Goal: Information Seeking & Learning: Learn about a topic

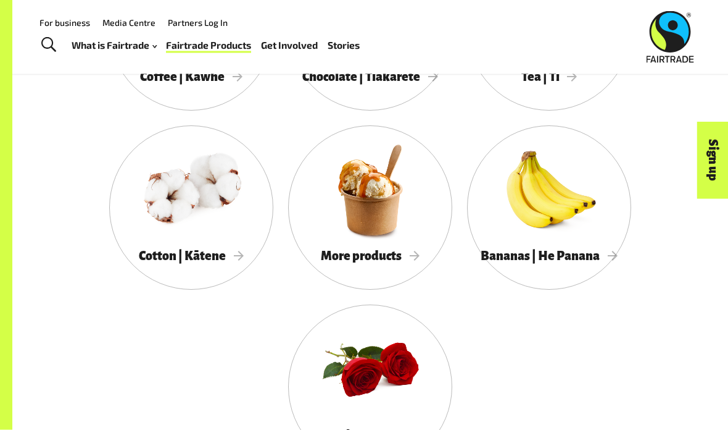
scroll to position [1079, 0]
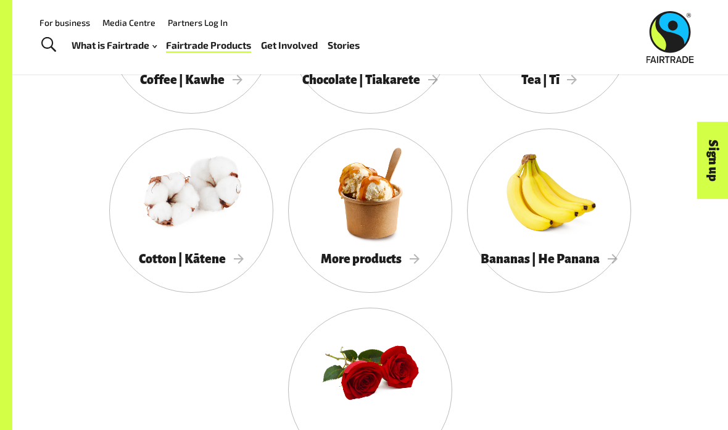
click at [407, 263] on span "More products" at bounding box center [370, 259] width 99 height 14
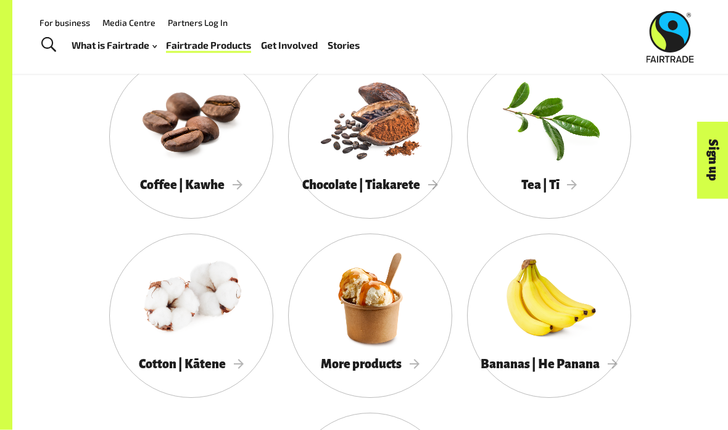
scroll to position [974, 0]
click at [144, 167] on div at bounding box center [191, 118] width 164 height 107
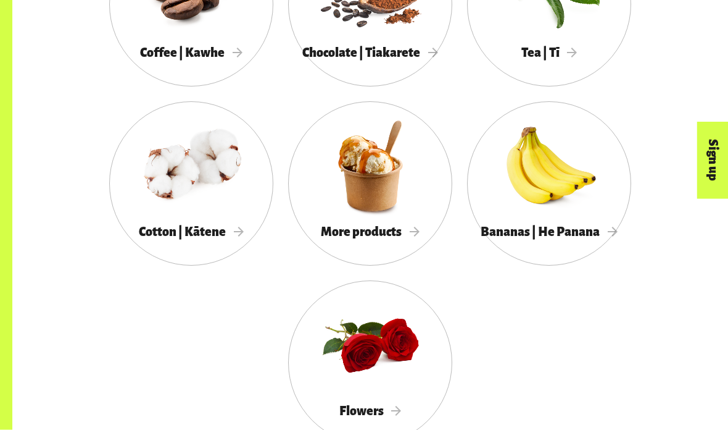
scroll to position [1107, 0]
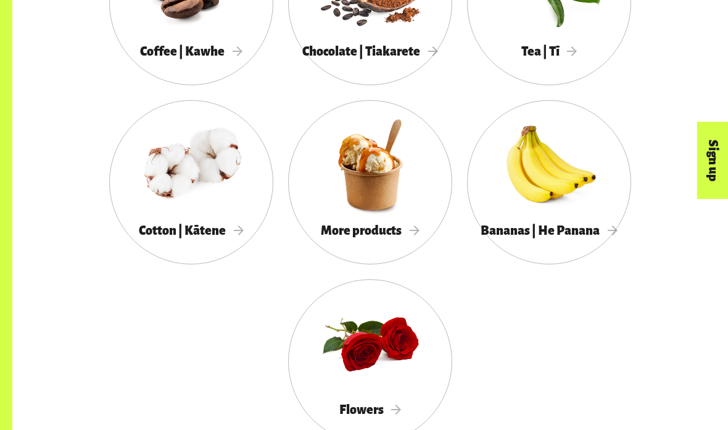
click at [407, 220] on div "More products" at bounding box center [370, 230] width 164 height 25
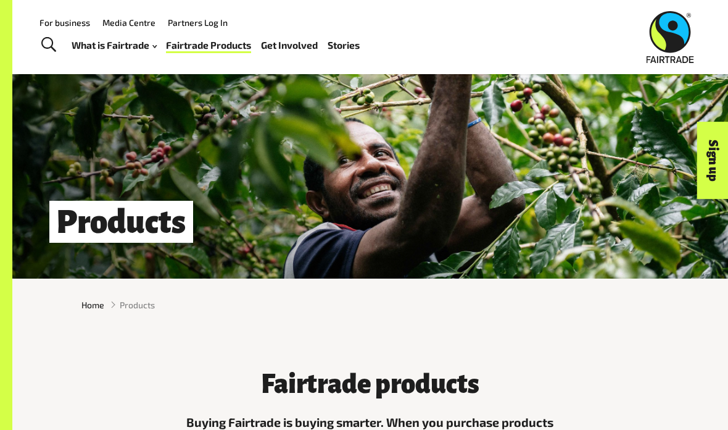
scroll to position [12, 0]
click at [43, 41] on span "Toggle Search" at bounding box center [48, 45] width 15 height 16
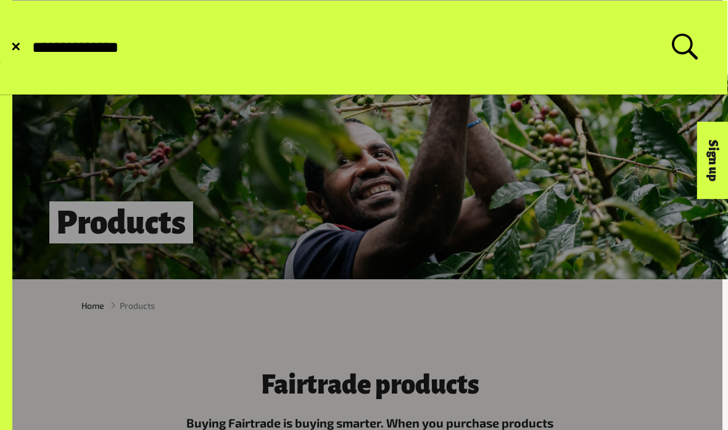
type input "**********"
click at [30, 48] on button "Submit Search" at bounding box center [30, 48] width 1 height 1
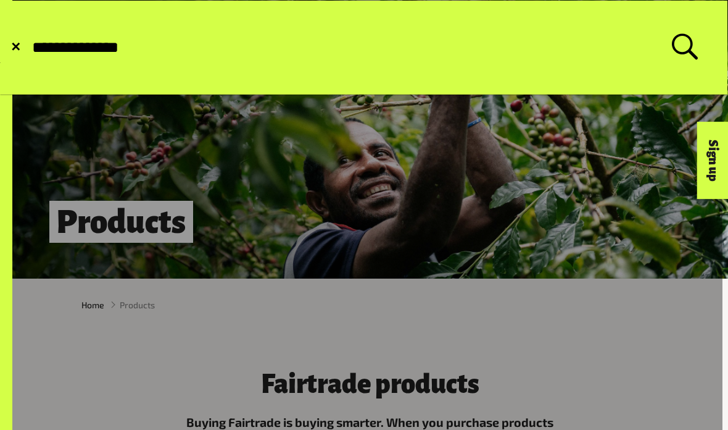
click at [57, 42] on input "**********" at bounding box center [351, 47] width 641 height 19
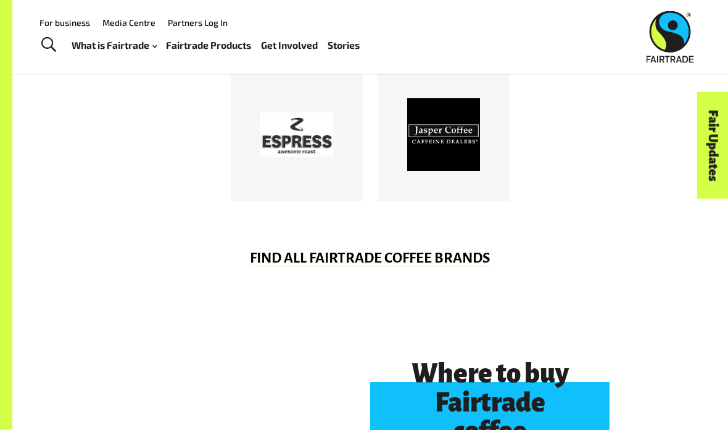
scroll to position [712, 0]
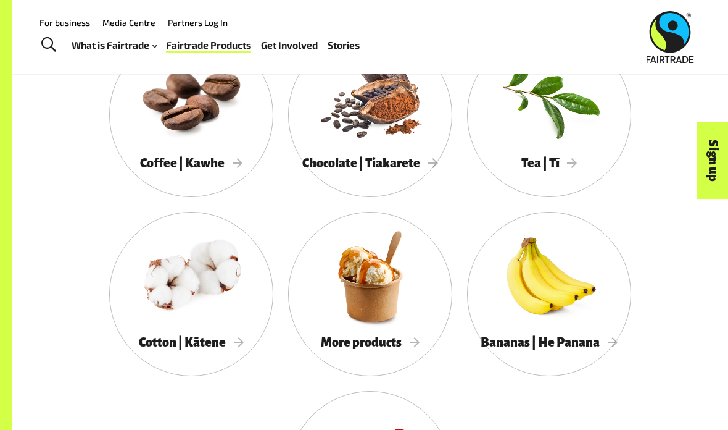
scroll to position [995, 0]
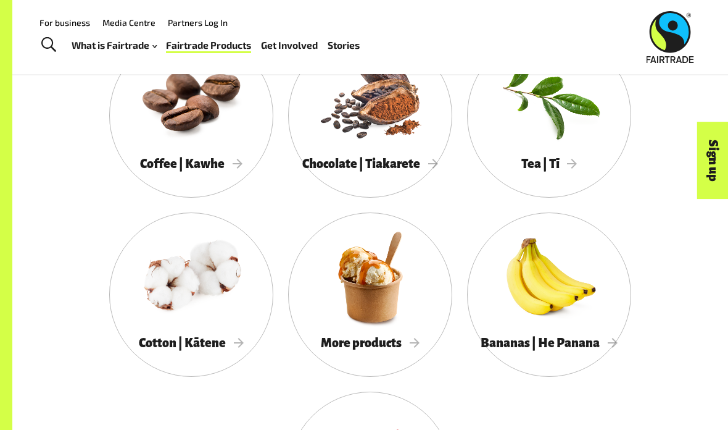
click at [231, 158] on span "Coffee | Kawhe" at bounding box center [191, 164] width 102 height 14
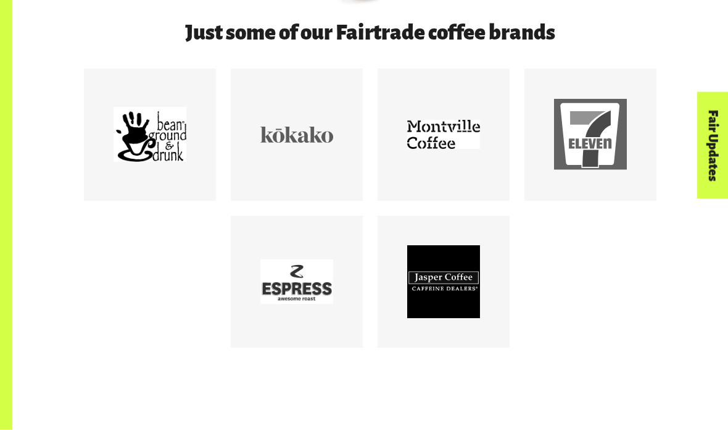
scroll to position [587, 0]
click at [154, 188] on div at bounding box center [150, 135] width 132 height 132
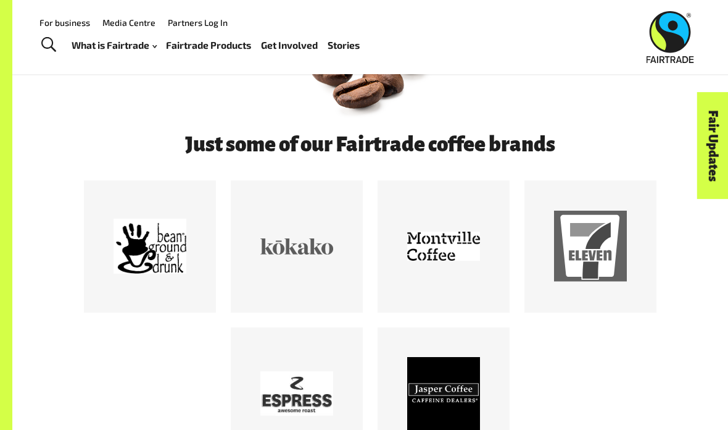
scroll to position [479, 0]
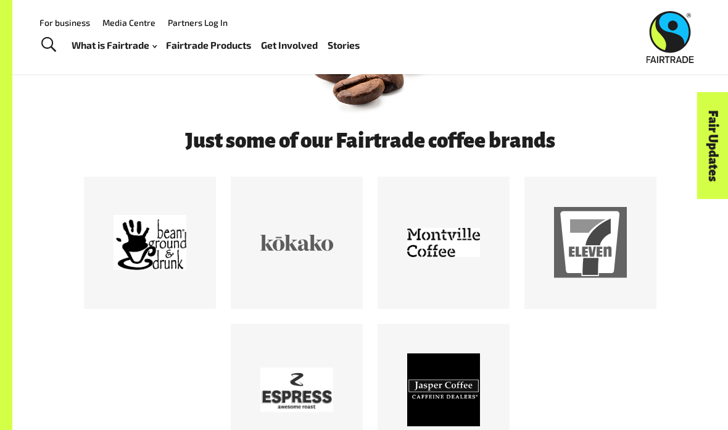
click at [299, 279] on div at bounding box center [296, 242] width 73 height 73
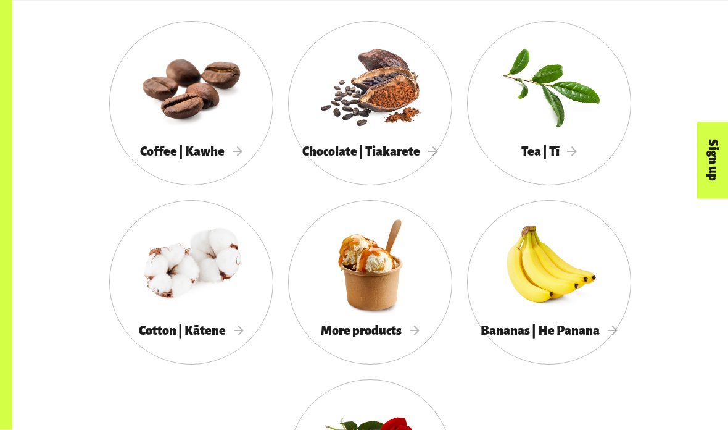
scroll to position [1007, 0]
click at [159, 122] on div at bounding box center [191, 85] width 164 height 107
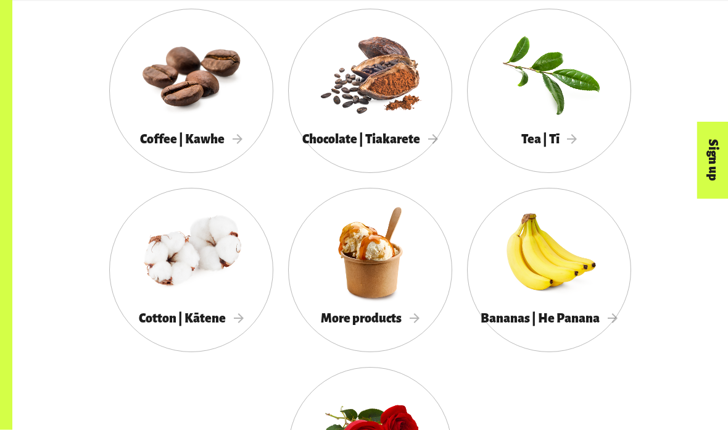
scroll to position [1030, 0]
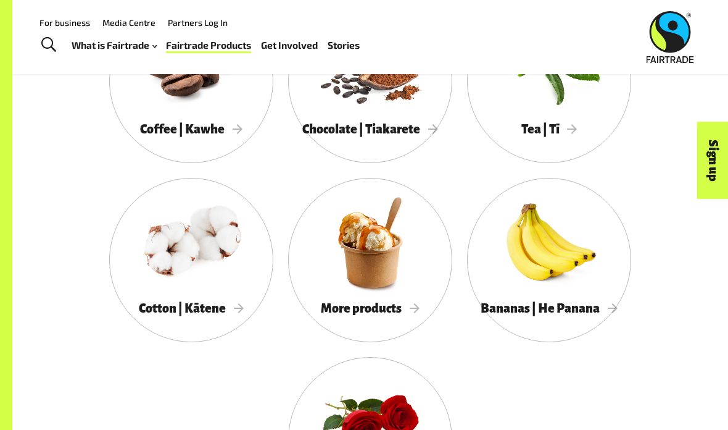
click at [588, 238] on div at bounding box center [549, 242] width 164 height 107
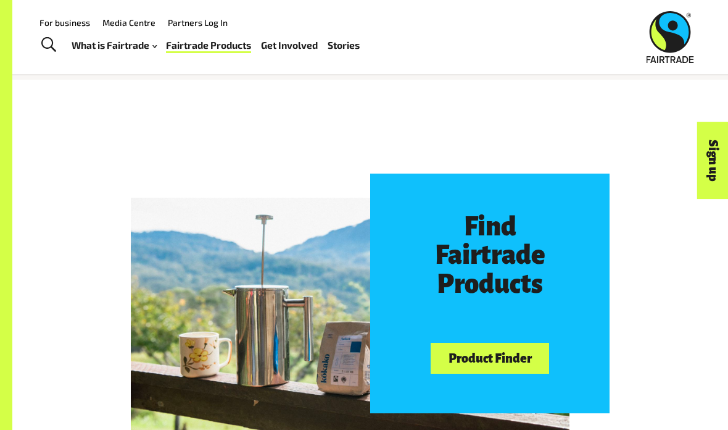
scroll to position [465, 0]
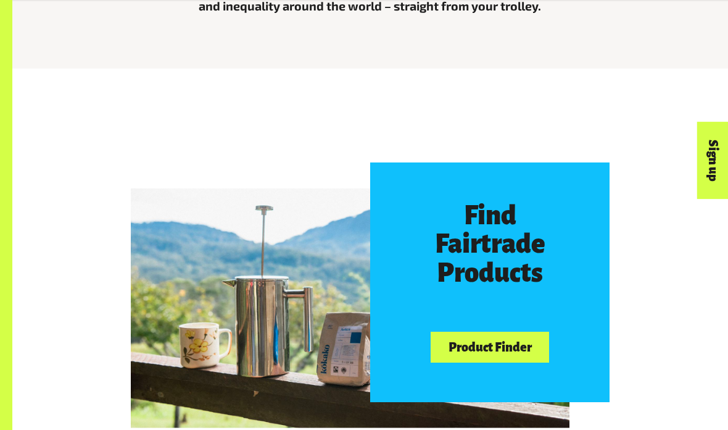
click at [529, 349] on link "Product Finder" at bounding box center [490, 346] width 119 height 31
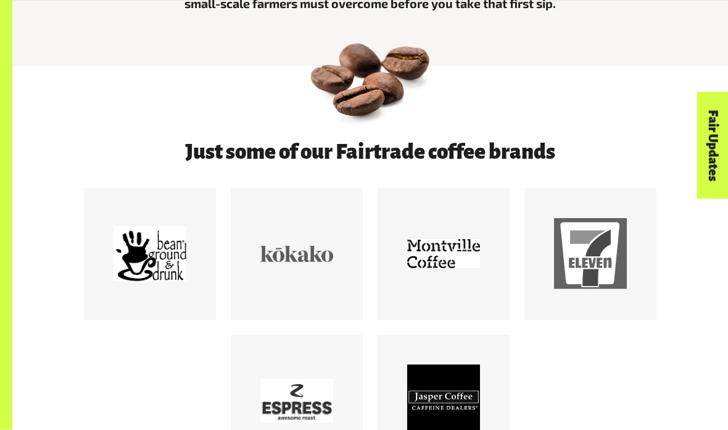
scroll to position [516, 0]
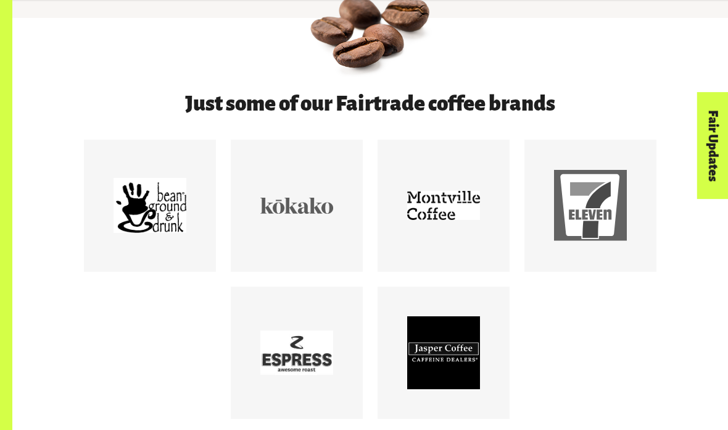
click at [479, 236] on div at bounding box center [443, 205] width 73 height 73
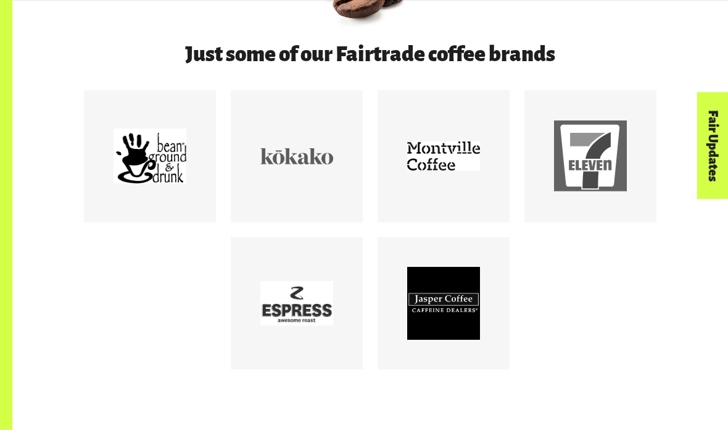
click at [291, 331] on div at bounding box center [296, 303] width 73 height 73
click at [479, 339] on div at bounding box center [443, 303] width 73 height 73
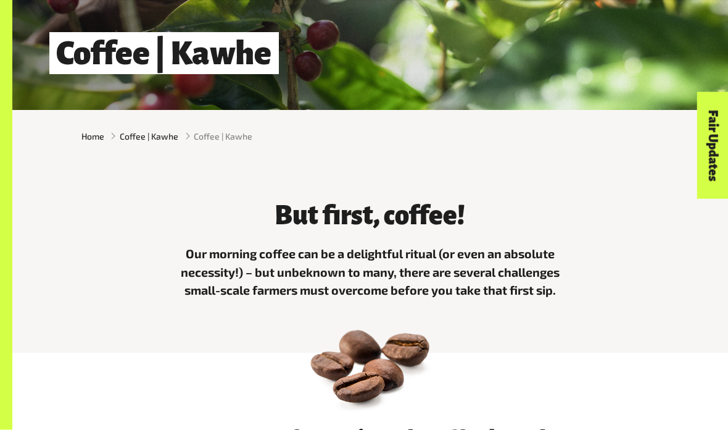
scroll to position [0, 0]
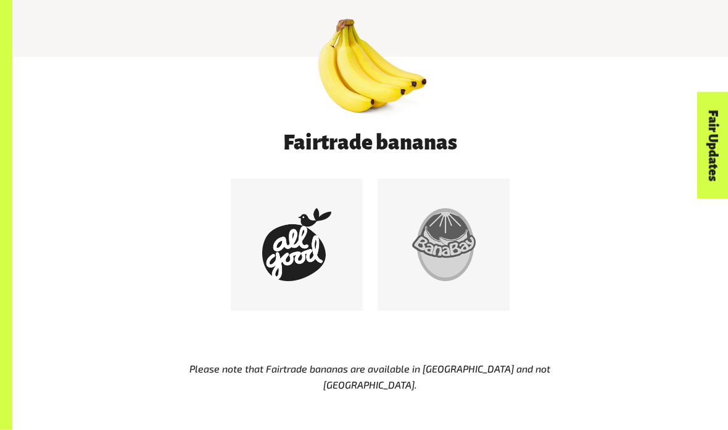
scroll to position [523, 0]
click at [283, 272] on div at bounding box center [296, 244] width 73 height 73
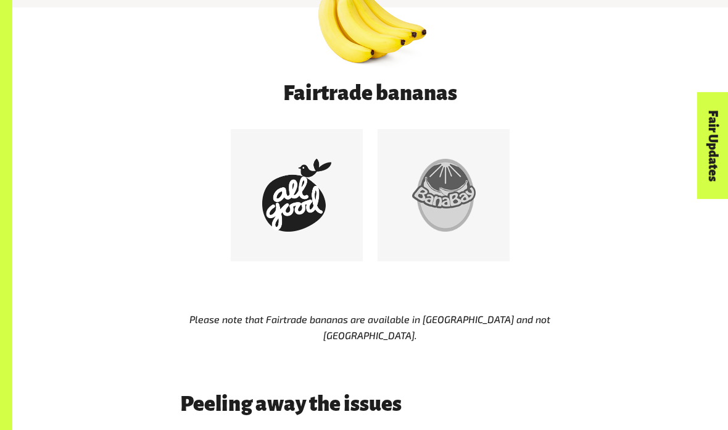
click at [467, 208] on div at bounding box center [443, 195] width 73 height 73
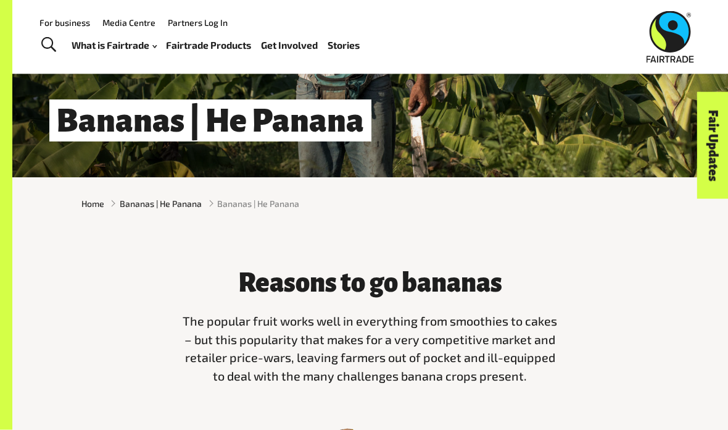
scroll to position [0, 0]
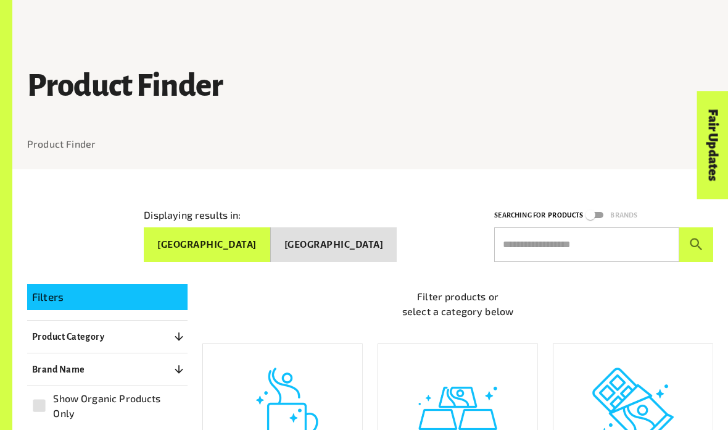
scroll to position [122, 0]
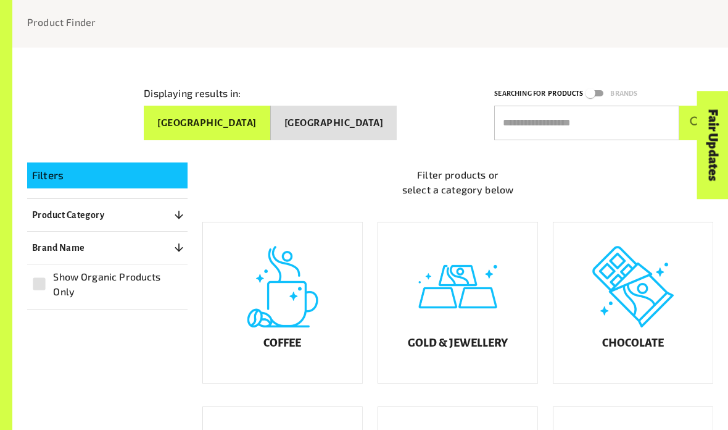
click at [299, 339] on div "Coffee" at bounding box center [282, 302] width 159 height 160
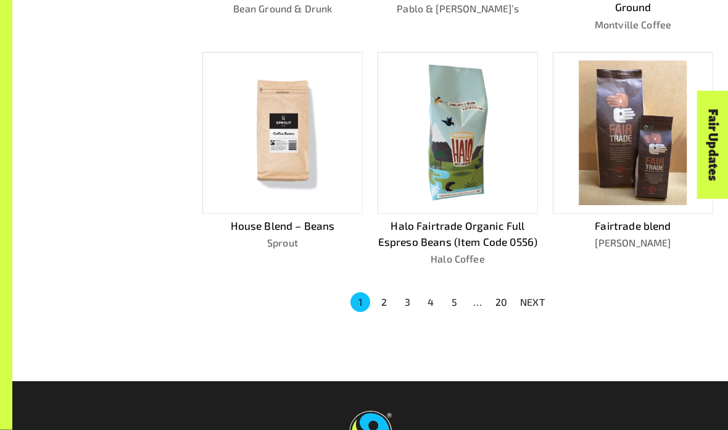
scroll to position [757, 0]
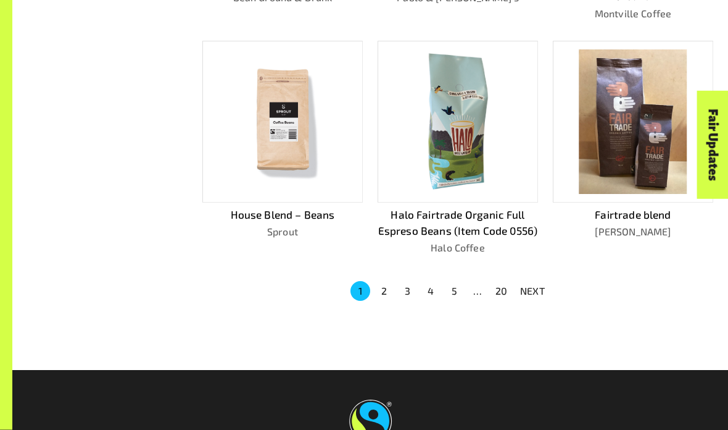
click at [389, 283] on button "2" at bounding box center [384, 291] width 20 height 20
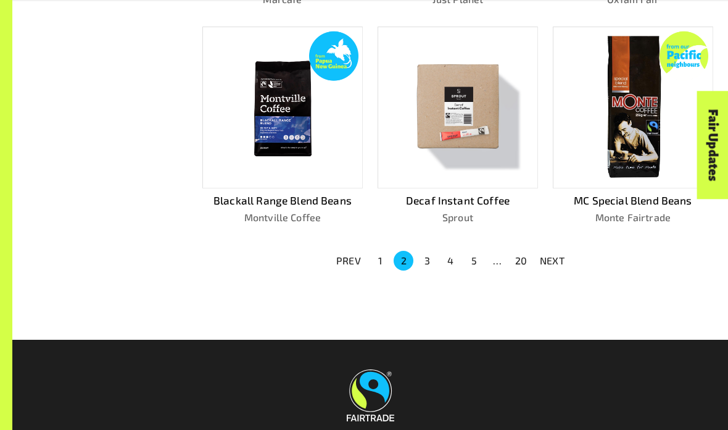
scroll to position [778, 0]
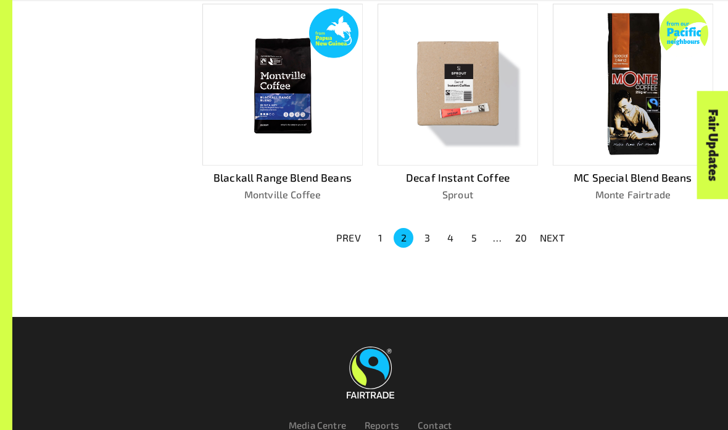
click at [425, 234] on button "3" at bounding box center [427, 238] width 20 height 20
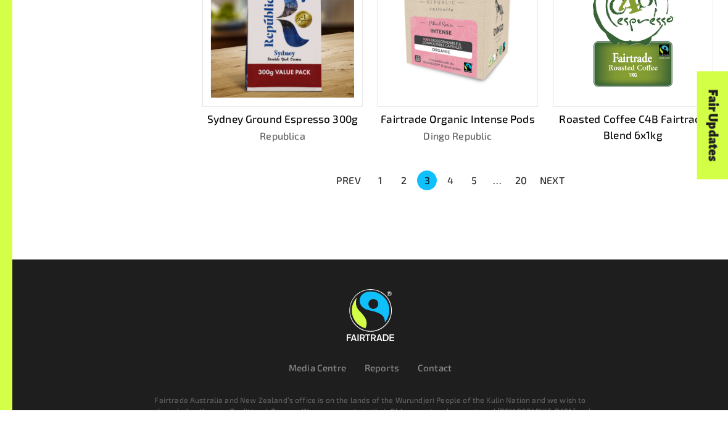
scroll to position [883, 0]
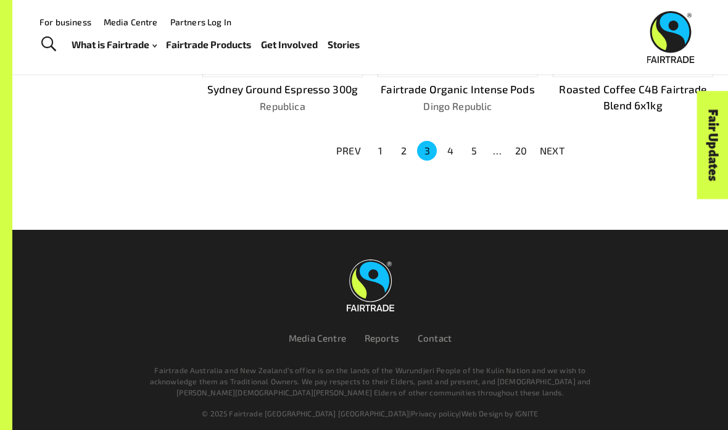
click at [399, 145] on button "2" at bounding box center [404, 151] width 20 height 20
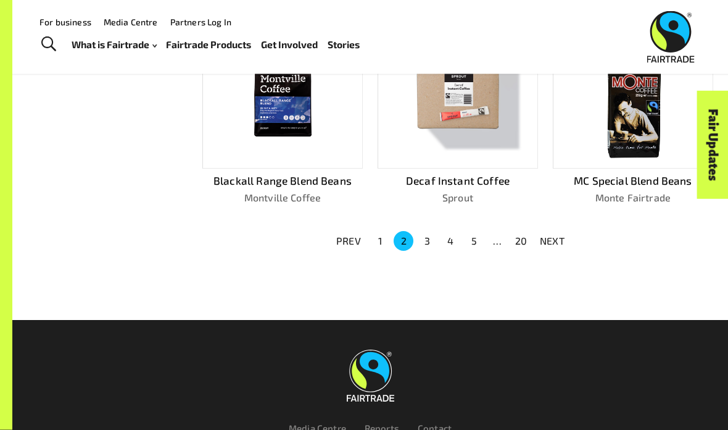
scroll to position [762, 0]
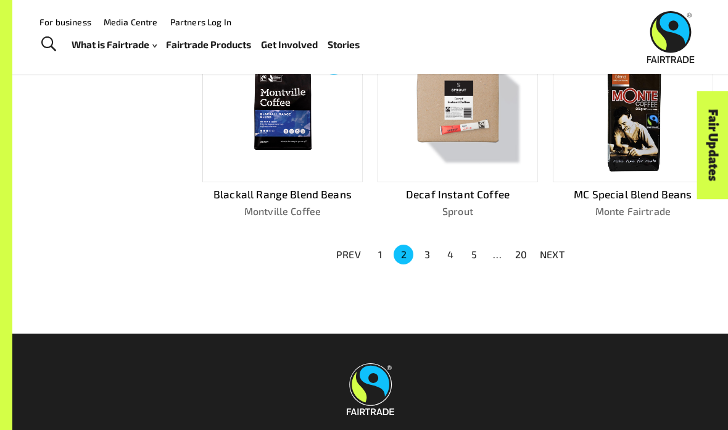
click at [450, 244] on button "4" at bounding box center [451, 254] width 20 height 20
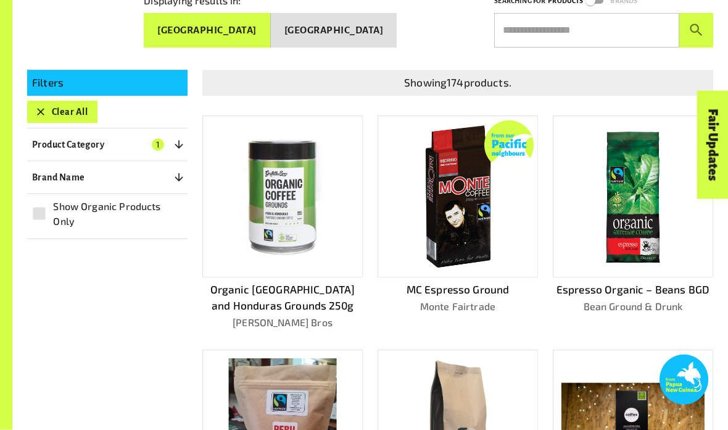
scroll to position [214, 0]
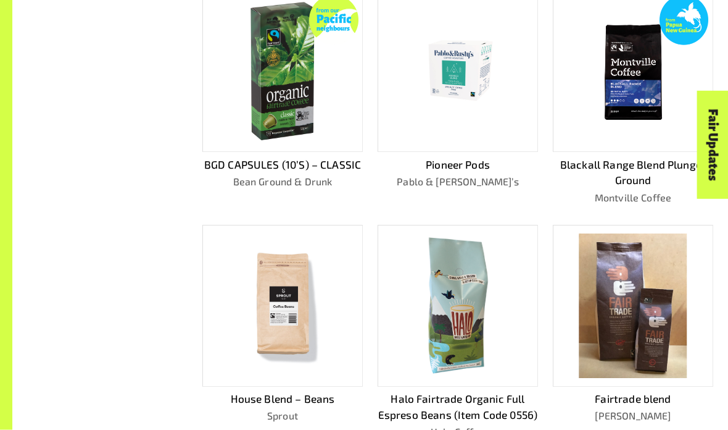
scroll to position [594, 0]
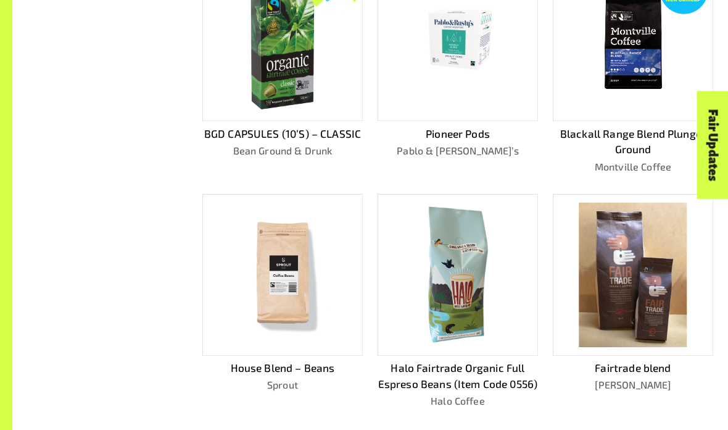
click at [262, 90] on img at bounding box center [282, 41] width 143 height 144
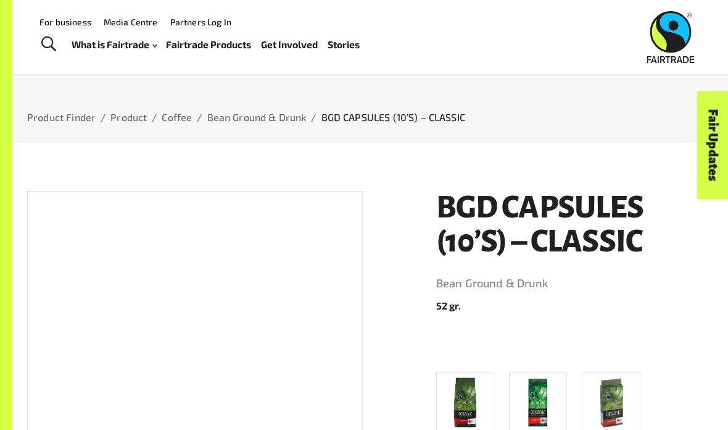
scroll to position [25, 0]
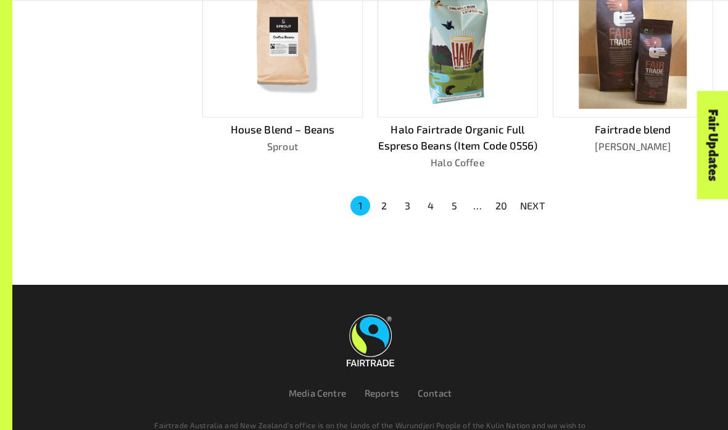
scroll to position [848, 0]
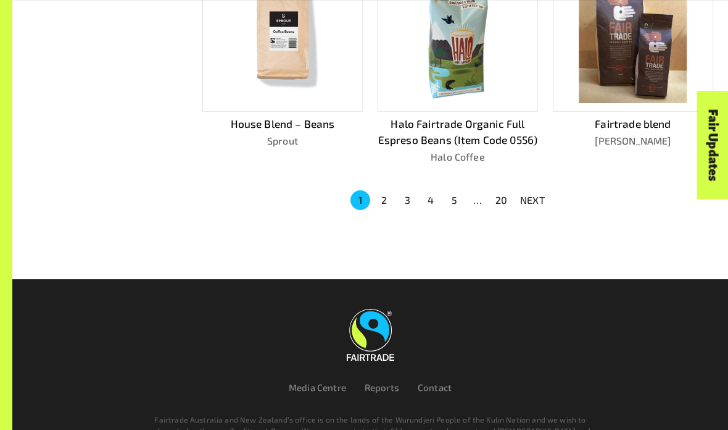
click at [381, 190] on button "2" at bounding box center [384, 200] width 20 height 20
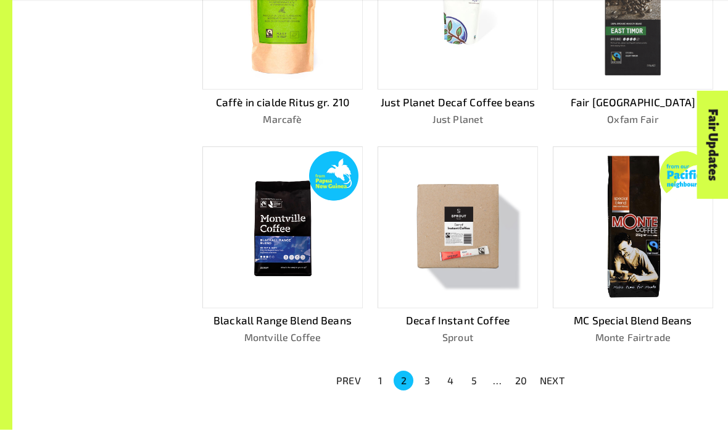
scroll to position [636, 0]
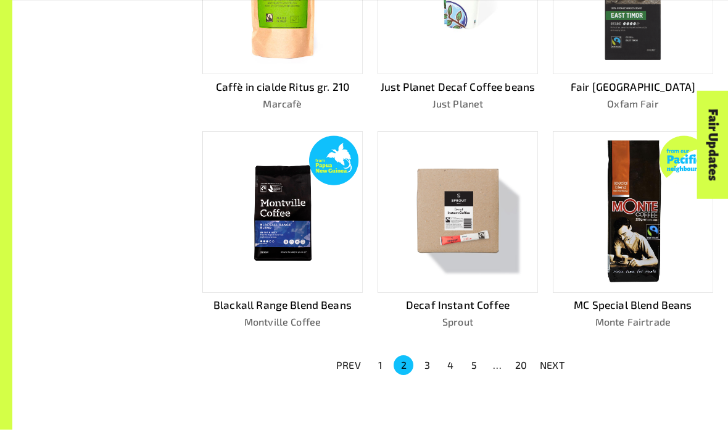
click at [378, 360] on button "1" at bounding box center [380, 366] width 20 height 20
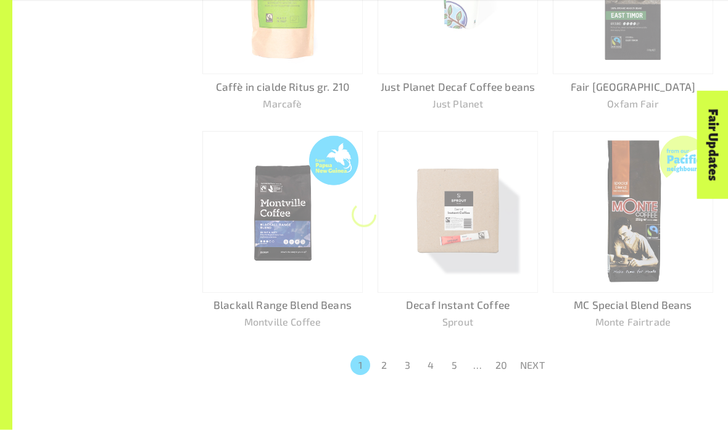
scroll to position [651, 0]
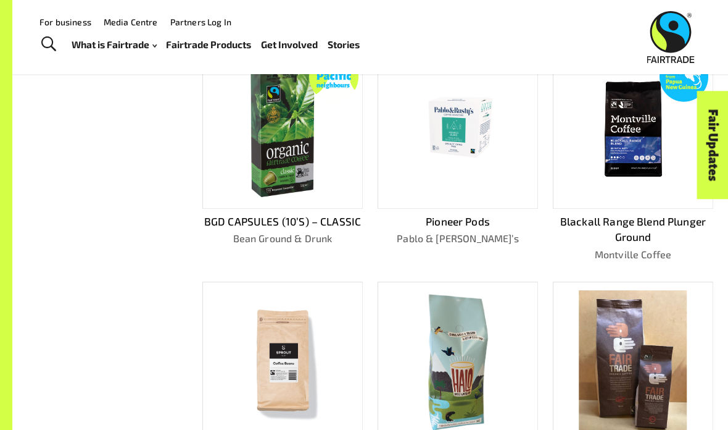
click at [303, 188] on img at bounding box center [282, 128] width 143 height 144
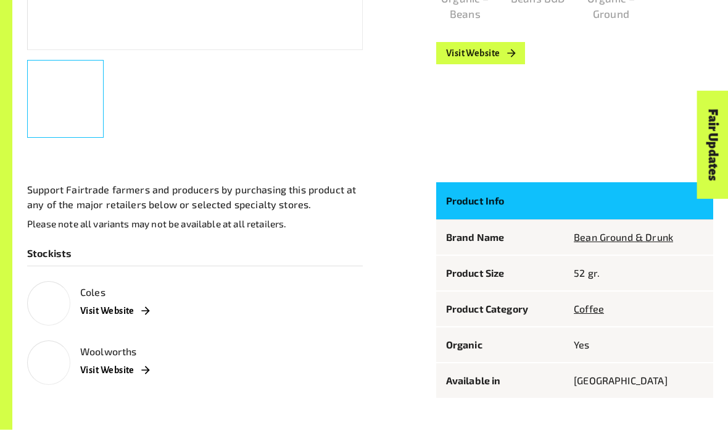
scroll to position [554, 0]
